Goal: Information Seeking & Learning: Learn about a topic

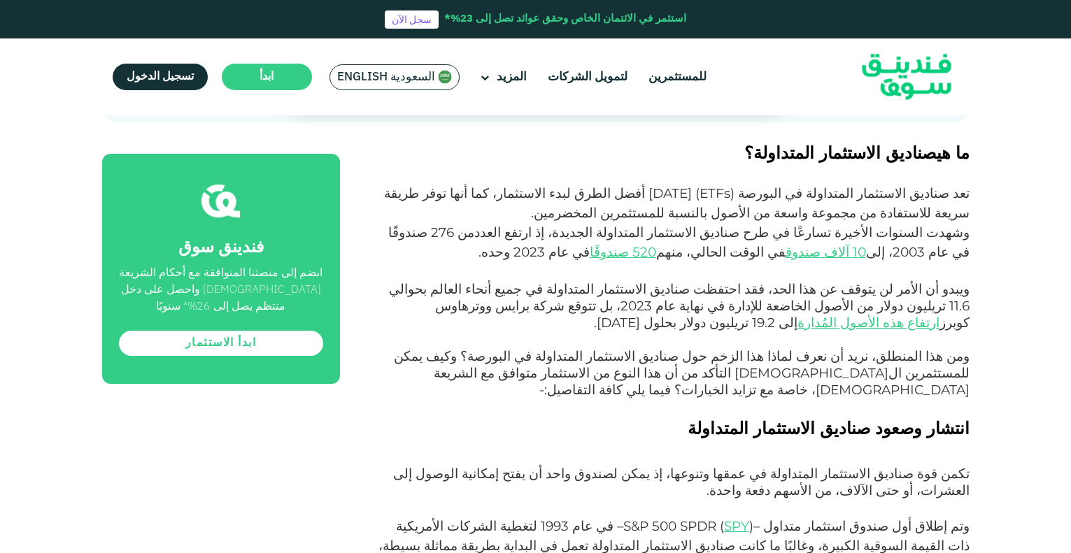
scroll to position [630, 0]
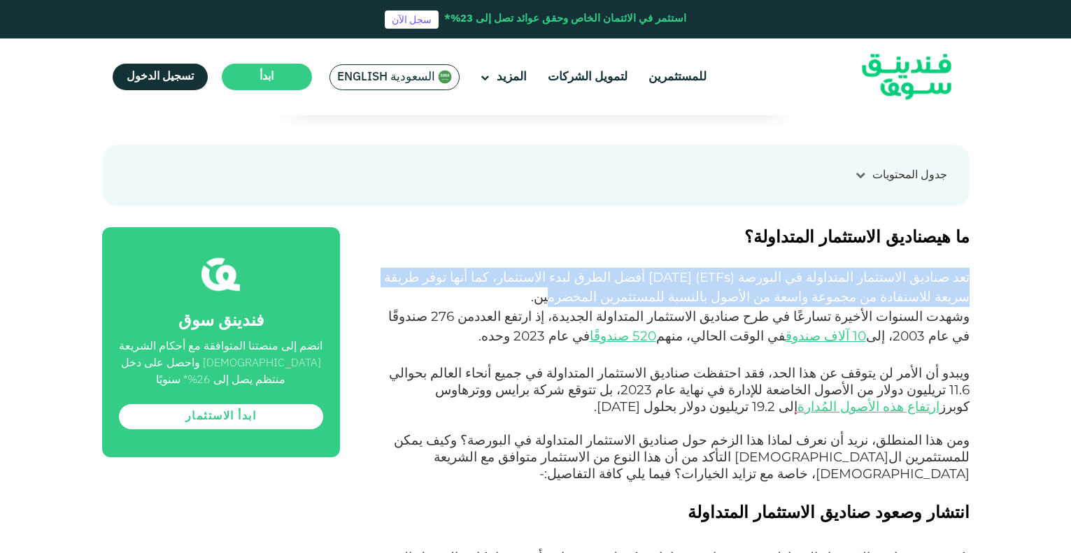
drag, startPoint x: 982, startPoint y: 236, endPoint x: 712, endPoint y: 260, distance: 271.0
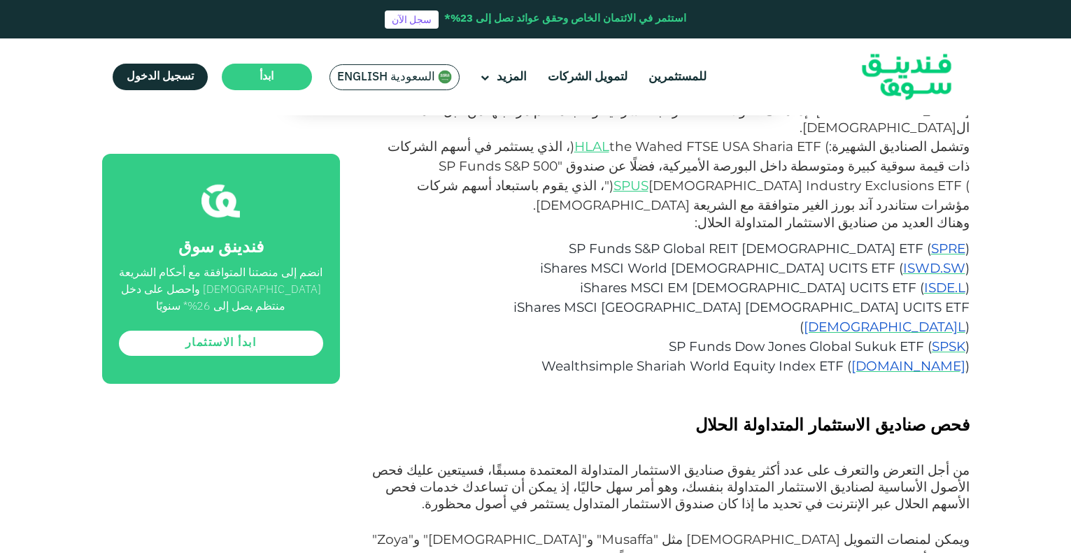
scroll to position [1819, 0]
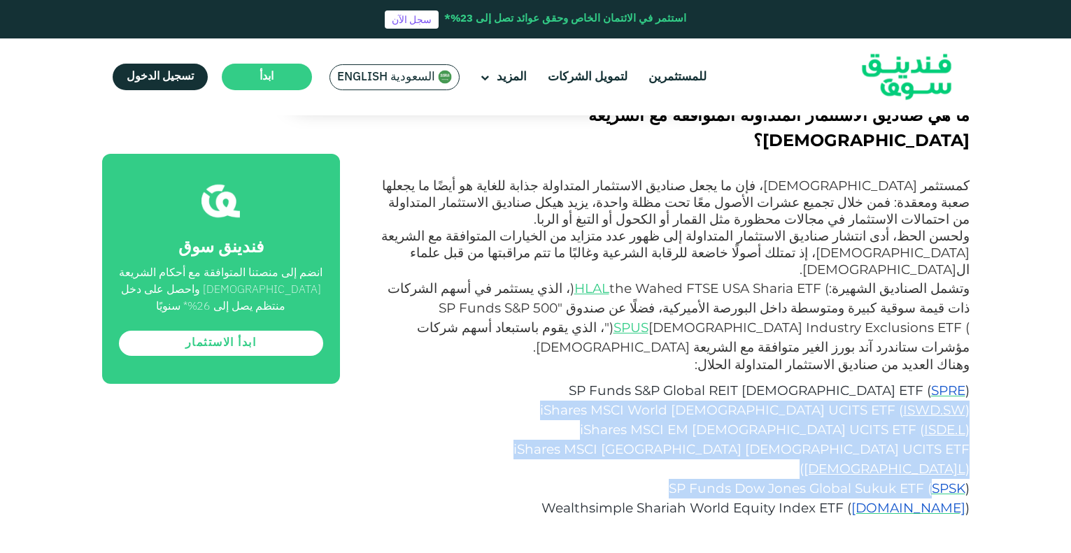
drag, startPoint x: 677, startPoint y: 181, endPoint x: 888, endPoint y: 251, distance: 222.1
click at [933, 374] on div "SP Funds S&P Global REIT [DEMOGRAPHIC_DATA] ETF ( SPRE ) iShares MSCI World [DE…" at bounding box center [678, 456] width 581 height 164
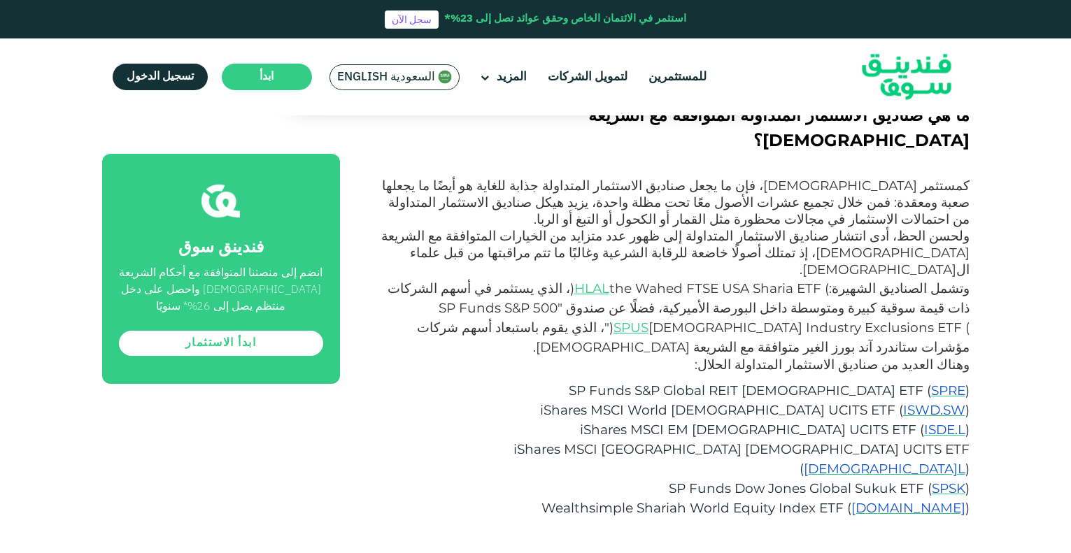
click at [848, 383] on span "SP Funds S&P Global REIT [DEMOGRAPHIC_DATA] ETF (" at bounding box center [750, 391] width 362 height 16
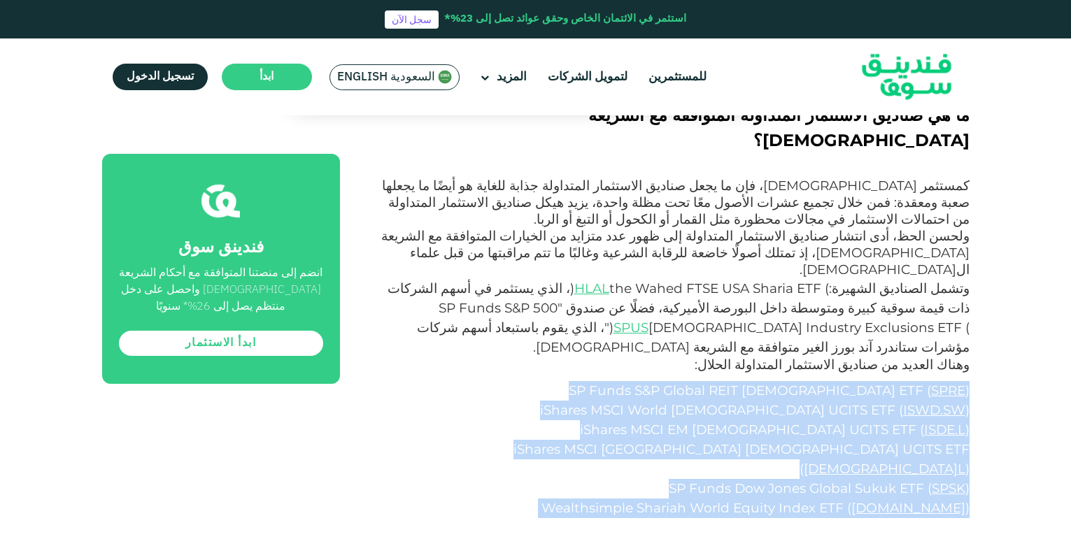
drag, startPoint x: 847, startPoint y: 178, endPoint x: 833, endPoint y: 279, distance: 102.4
click at [833, 374] on div "SP Funds S&P Global REIT [DEMOGRAPHIC_DATA] ETF ( SPRE ) iShares MSCI World [DE…" at bounding box center [678, 456] width 581 height 164
copy div "SP Funds S&P Global REIT [DEMOGRAPHIC_DATA] ETF ( SPRE ) iShares MSCI World [DE…"
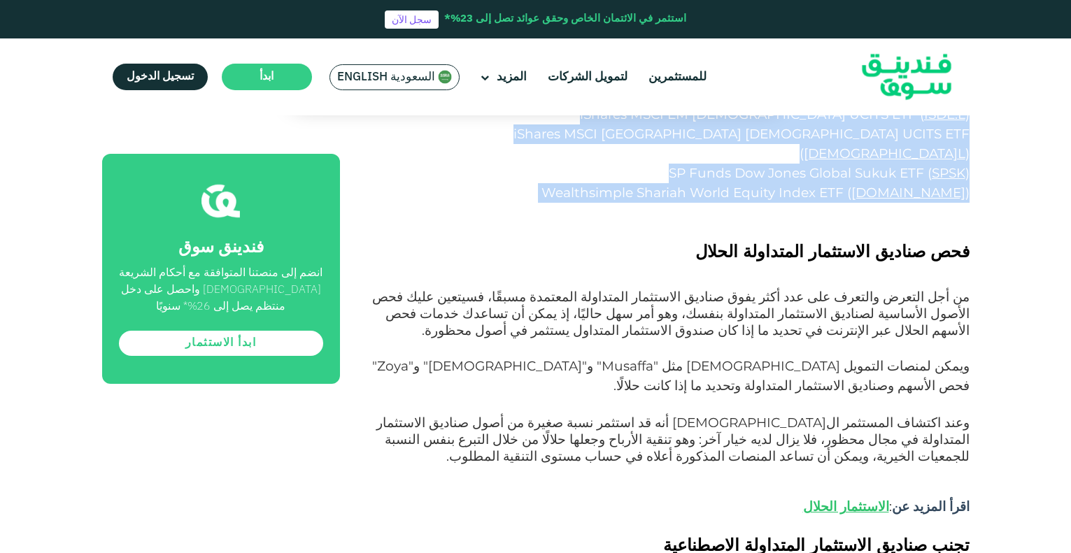
scroll to position [2309, 0]
